Goal: Transaction & Acquisition: Obtain resource

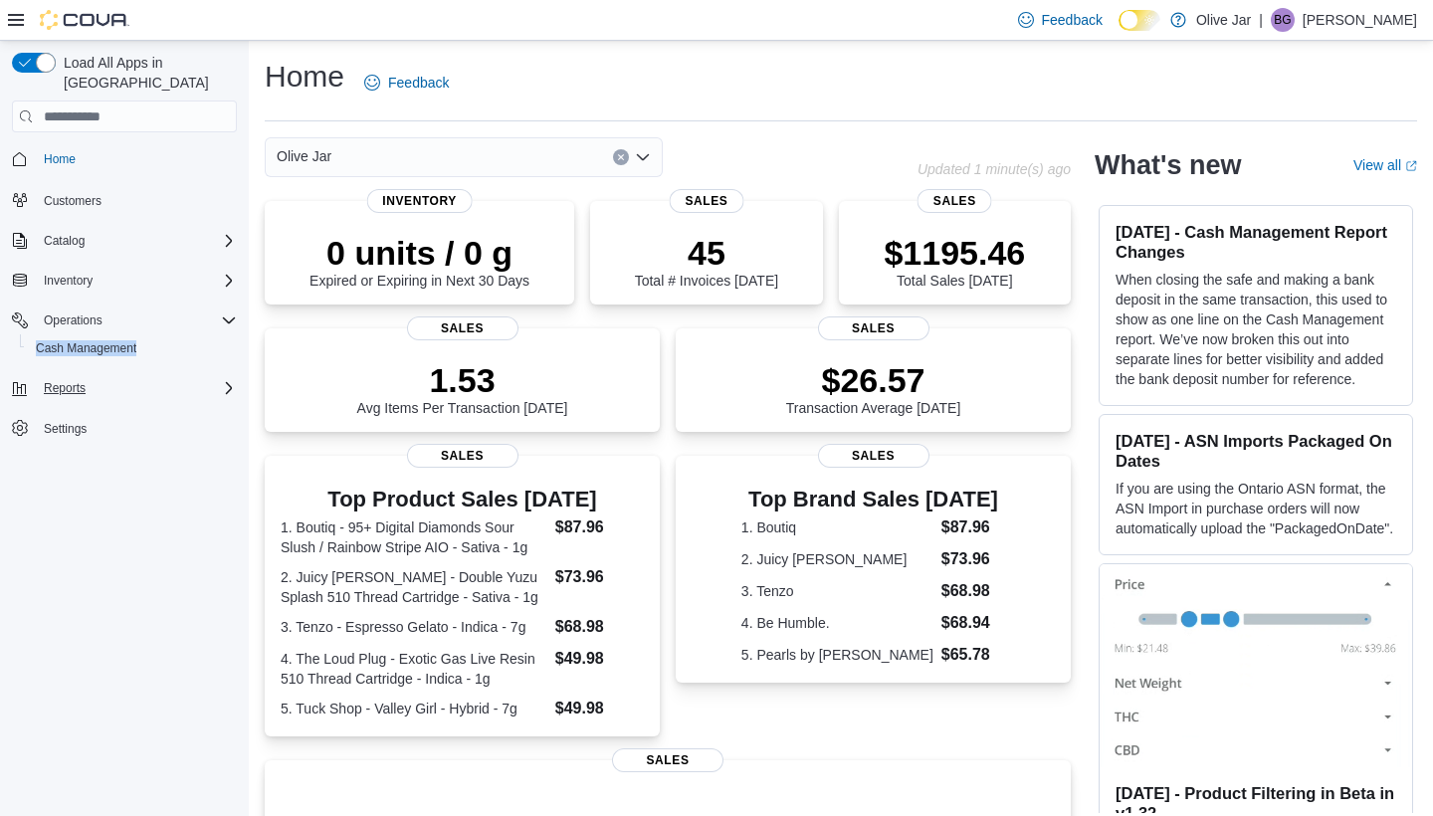
click at [74, 380] on span "Reports" at bounding box center [65, 388] width 42 height 16
click at [68, 436] on span "Reports" at bounding box center [57, 444] width 42 height 16
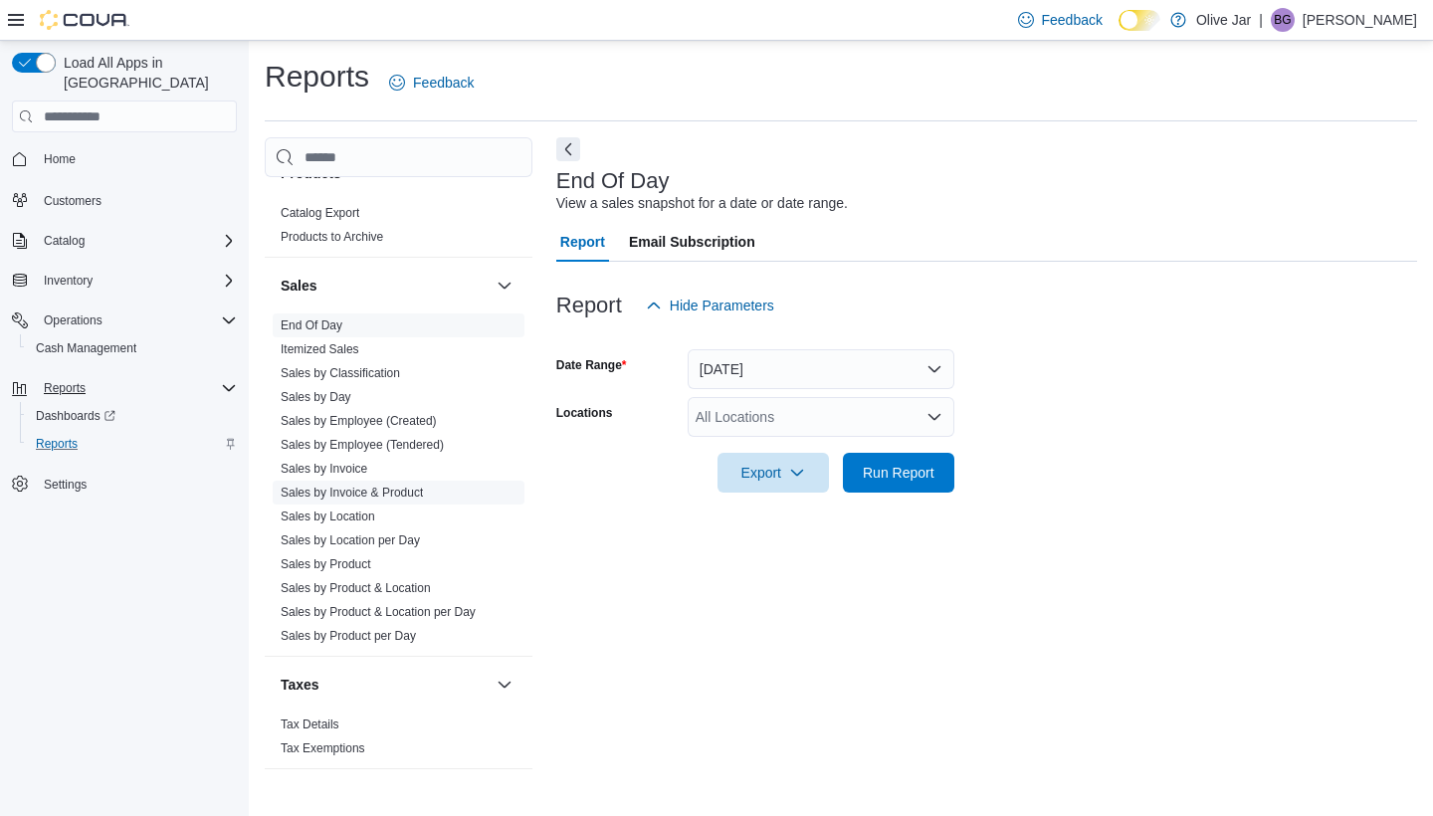
scroll to position [836, 0]
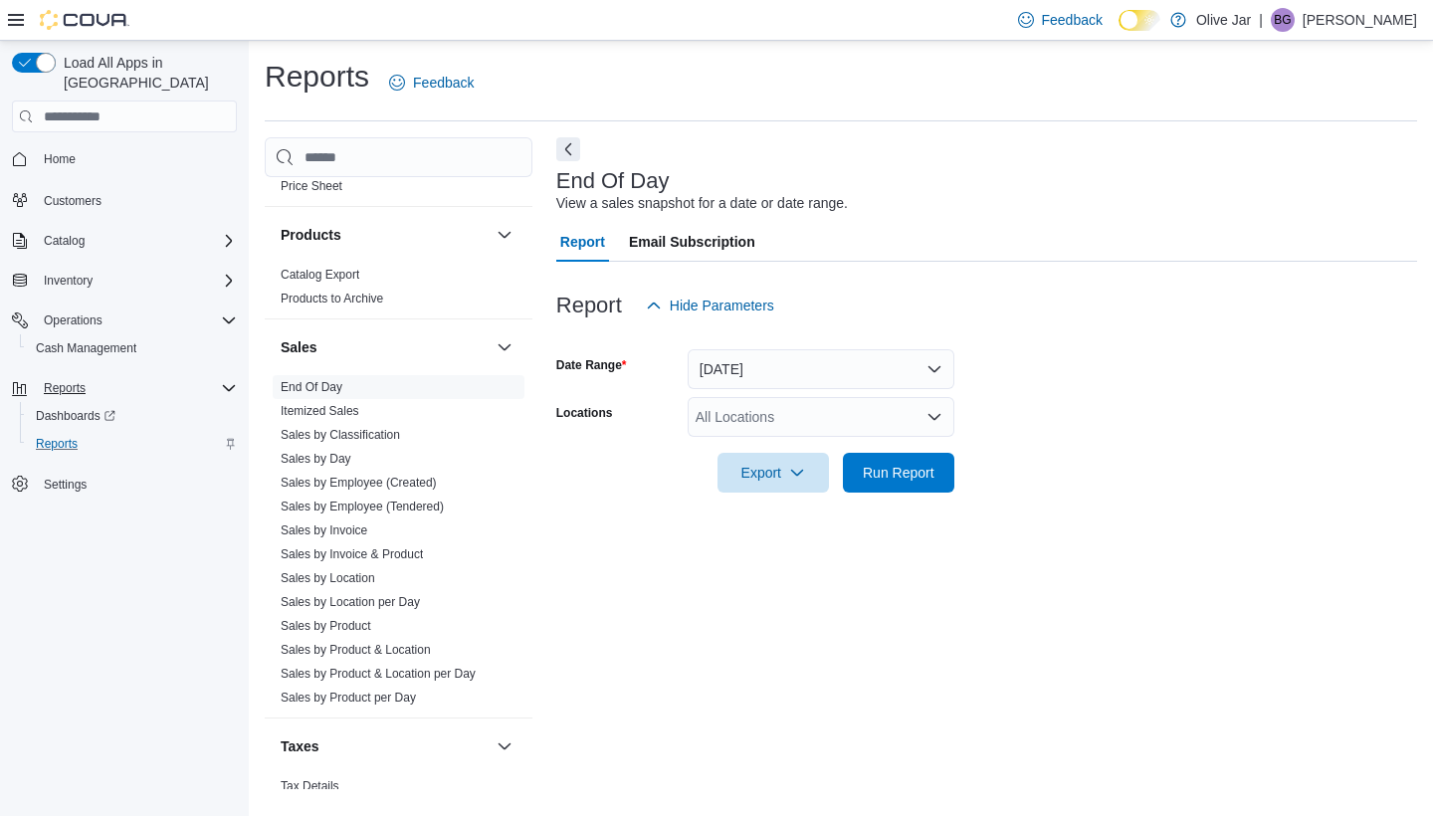
click at [766, 417] on div "All Locations" at bounding box center [821, 417] width 267 height 40
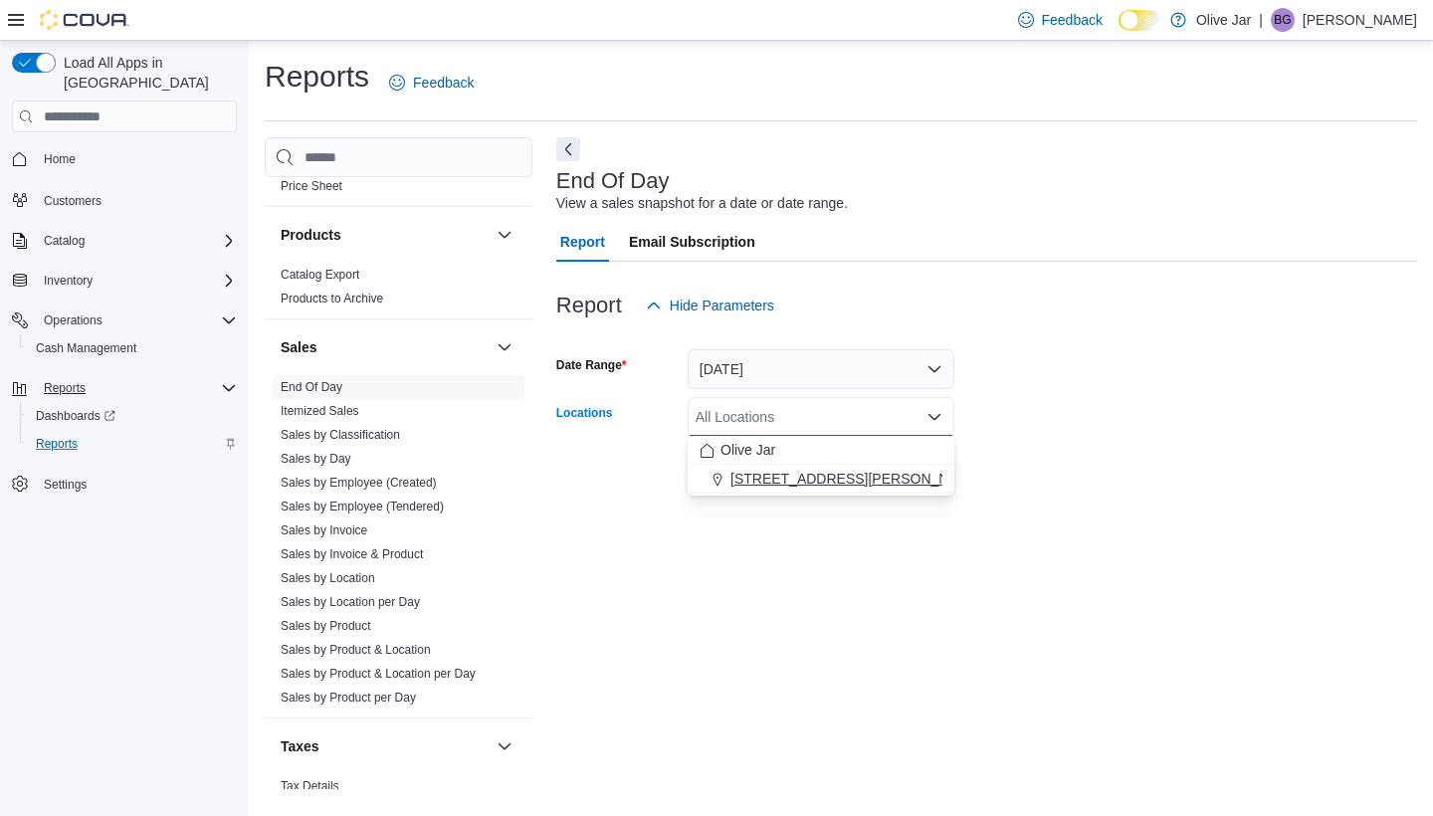
click at [750, 485] on span "[STREET_ADDRESS][PERSON_NAME]" at bounding box center [856, 479] width 253 height 20
click at [780, 637] on div "End Of Day View a sales snapshot for a date or date range. Report Email Subscri…" at bounding box center [986, 463] width 861 height 652
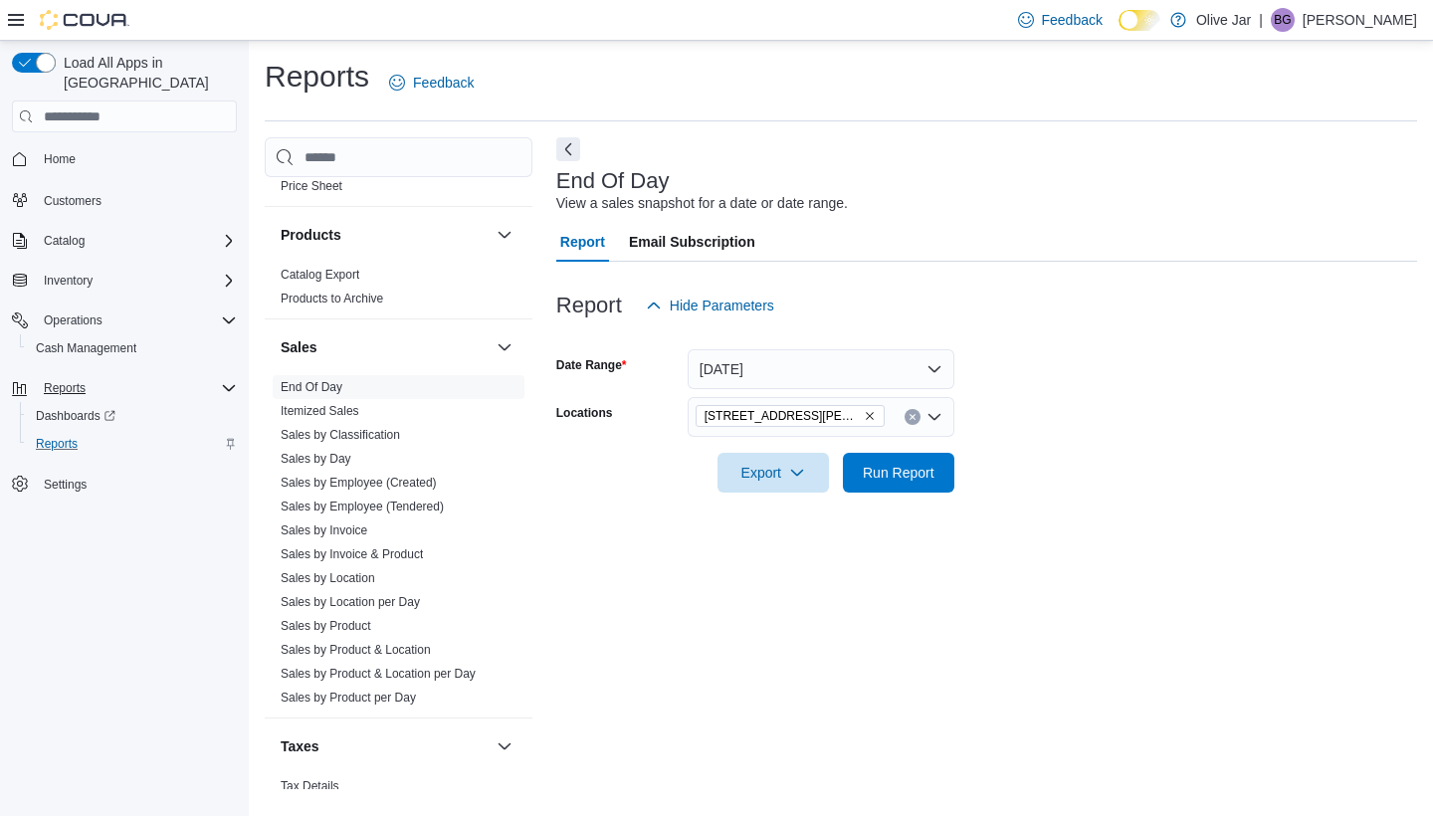
click at [1173, 131] on div "Reports Feedback Customer Customer Queue Discounts & Promotions Discounts Promo…" at bounding box center [841, 423] width 1152 height 732
click at [1107, 190] on div "End Of Day View a sales snapshot for a date or date range." at bounding box center [981, 191] width 851 height 45
click at [697, 572] on div "End Of Day View a sales snapshot for a date or date range. Report Email Subscri…" at bounding box center [986, 463] width 861 height 652
click at [781, 467] on span "Export" at bounding box center [773, 472] width 88 height 40
click at [771, 542] on button "Export to Pdf" at bounding box center [776, 551] width 113 height 40
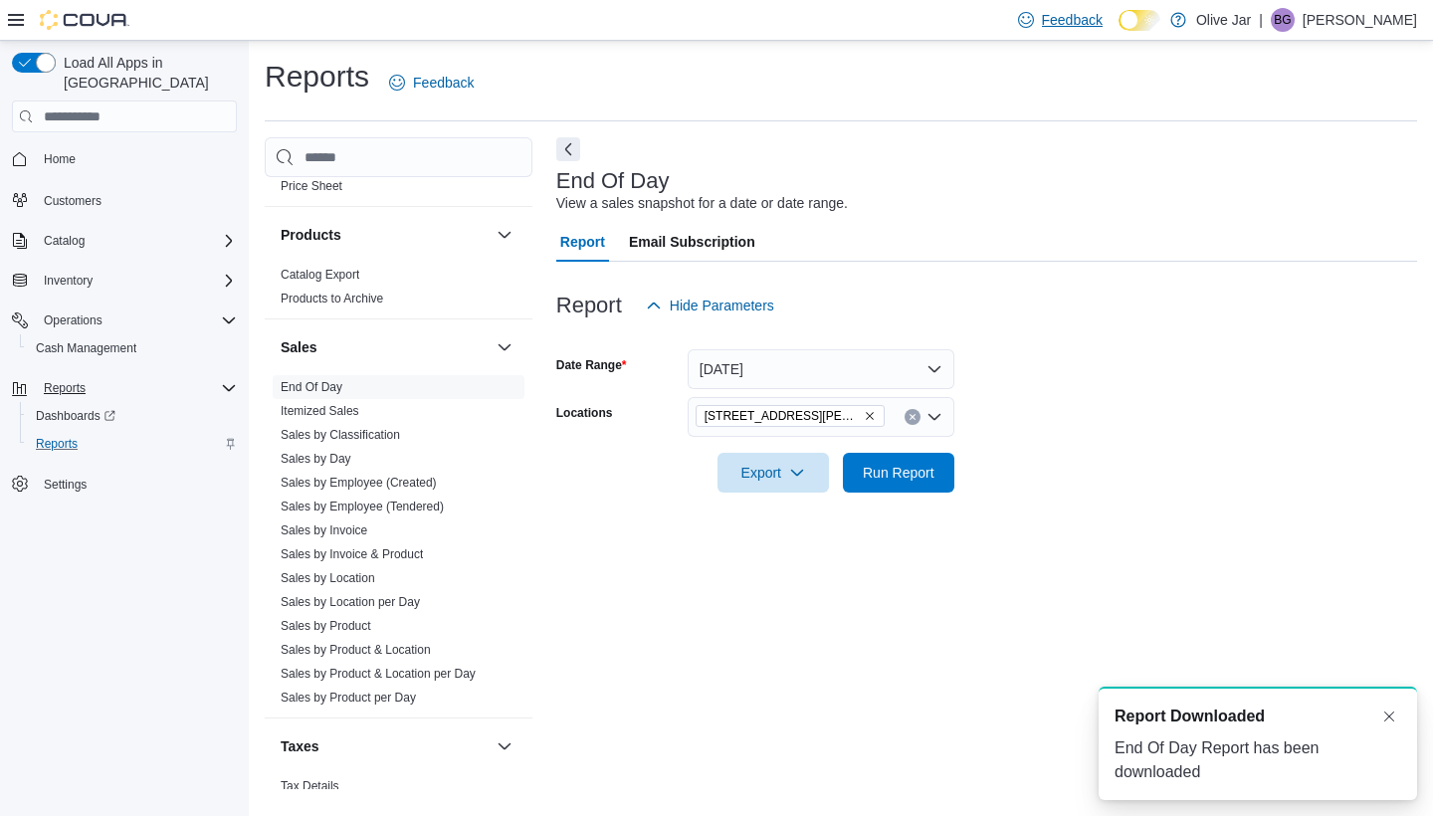
scroll to position [0, 0]
